Goal: Information Seeking & Learning: Learn about a topic

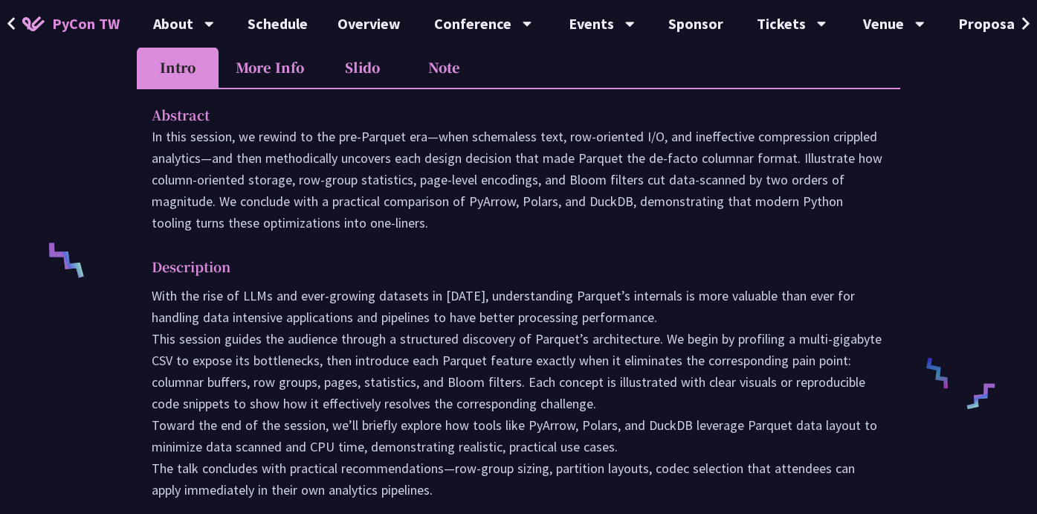
scroll to position [1108, 0]
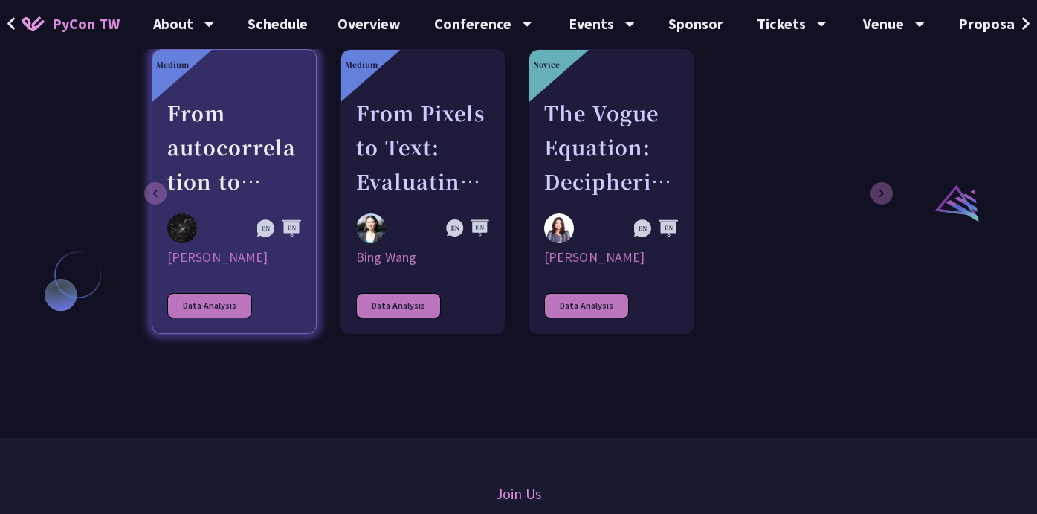
click at [196, 258] on div "[PERSON_NAME]" at bounding box center [234, 257] width 134 height 18
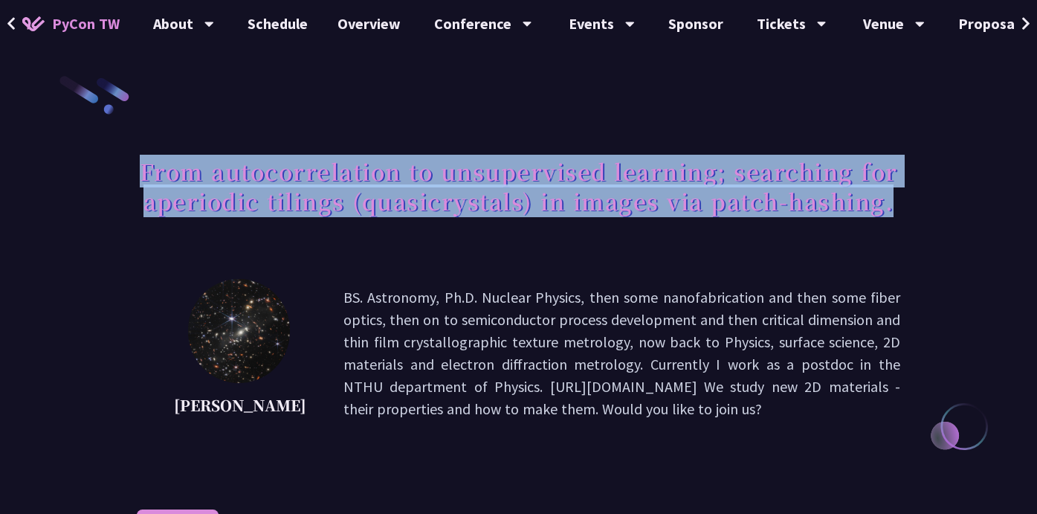
drag, startPoint x: 142, startPoint y: 169, endPoint x: 915, endPoint y: 216, distance: 774.5
click at [272, 24] on link "Schedule" at bounding box center [278, 24] width 90 height 48
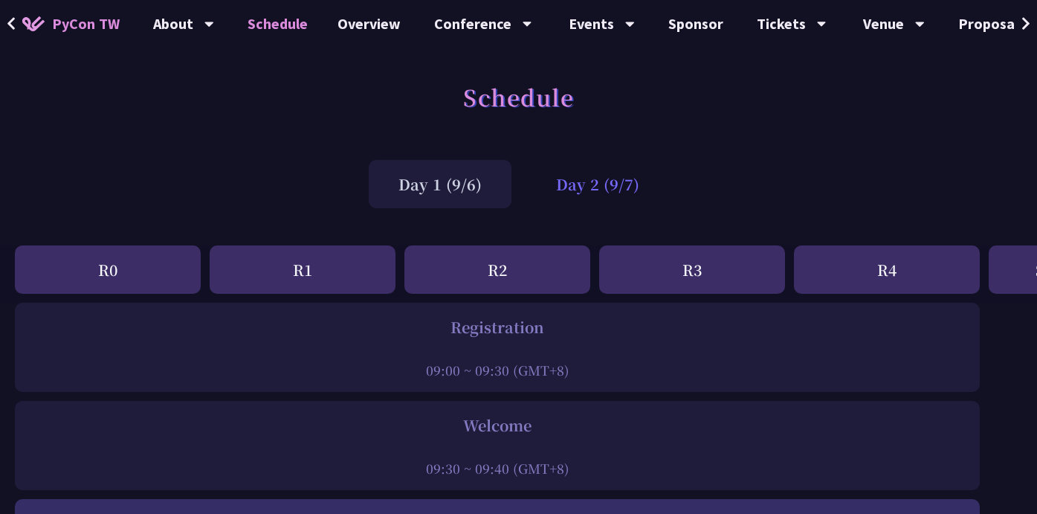
click at [598, 176] on div "Day 2 (9/7)" at bounding box center [597, 184] width 143 height 48
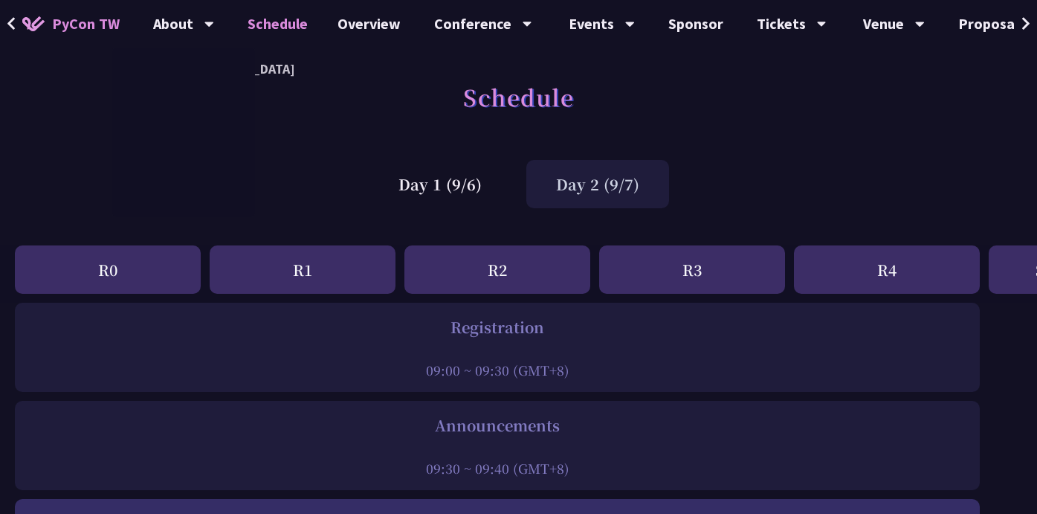
click at [83, 33] on span "PyCon TW" at bounding box center [86, 24] width 68 height 22
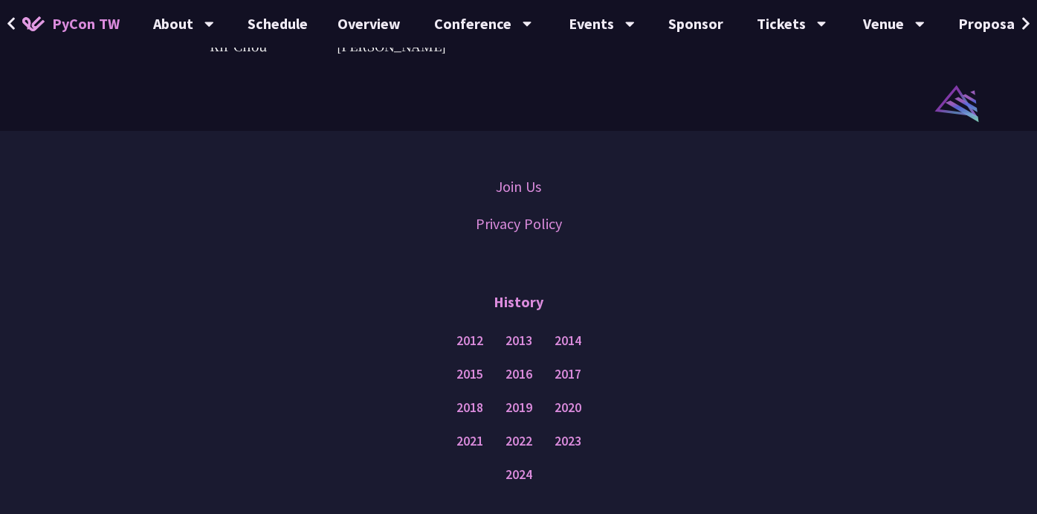
scroll to position [4248, 0]
click at [462, 431] on link "2021" at bounding box center [469, 440] width 27 height 19
